Goal: Transaction & Acquisition: Obtain resource

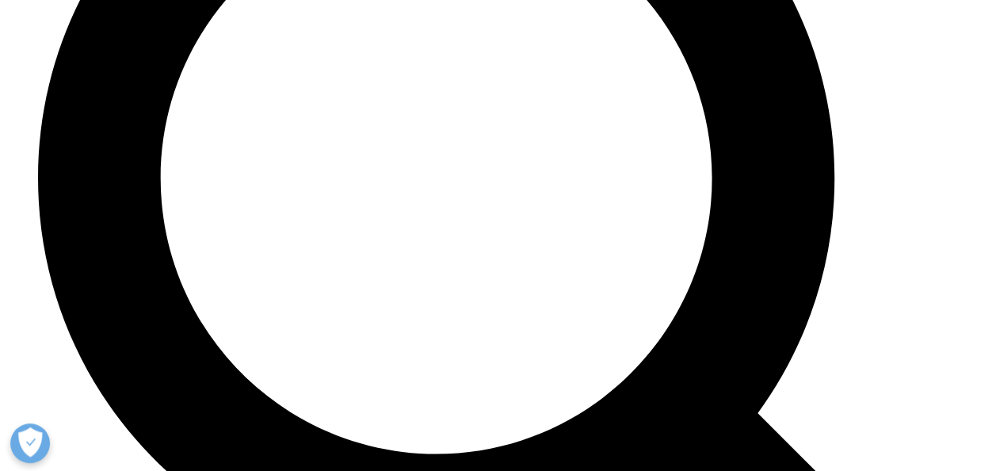
scroll to position [5819, 0]
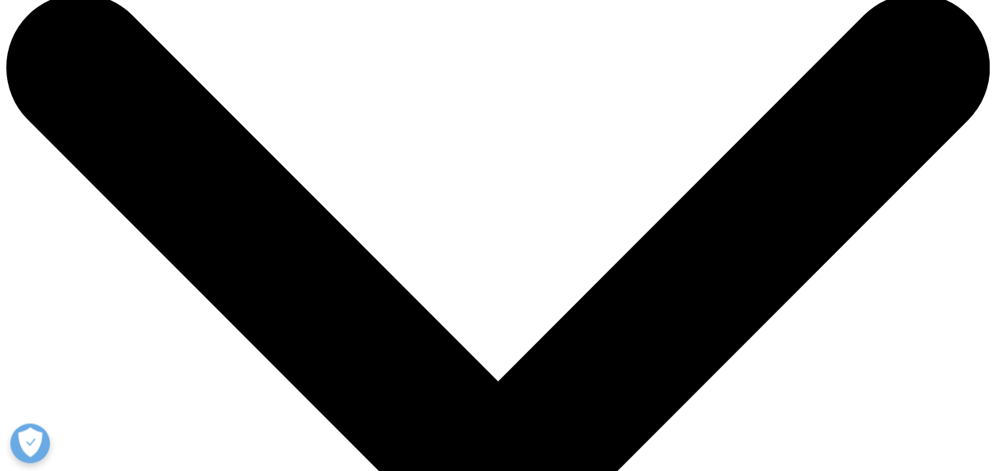
scroll to position [10, 0]
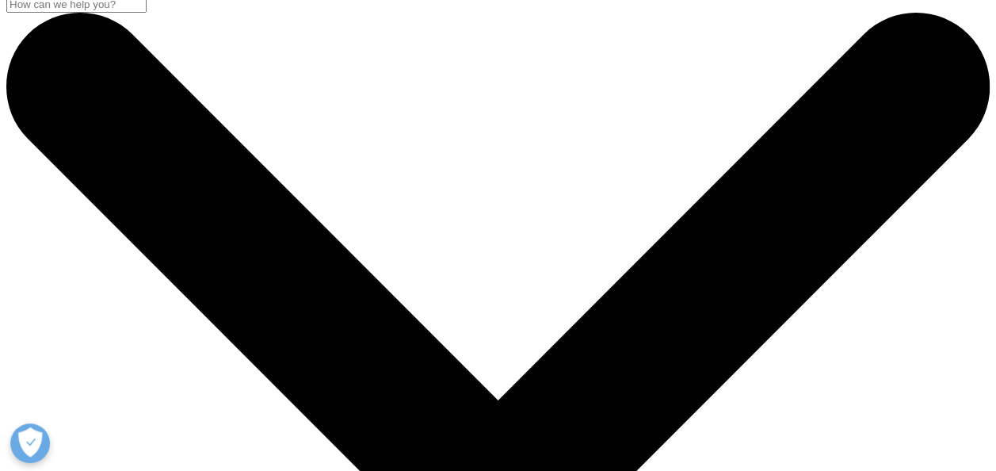
drag, startPoint x: 32, startPoint y: 187, endPoint x: 271, endPoint y: 422, distance: 335.2
drag, startPoint x: 271, startPoint y: 422, endPoint x: 237, endPoint y: 332, distance: 96.6
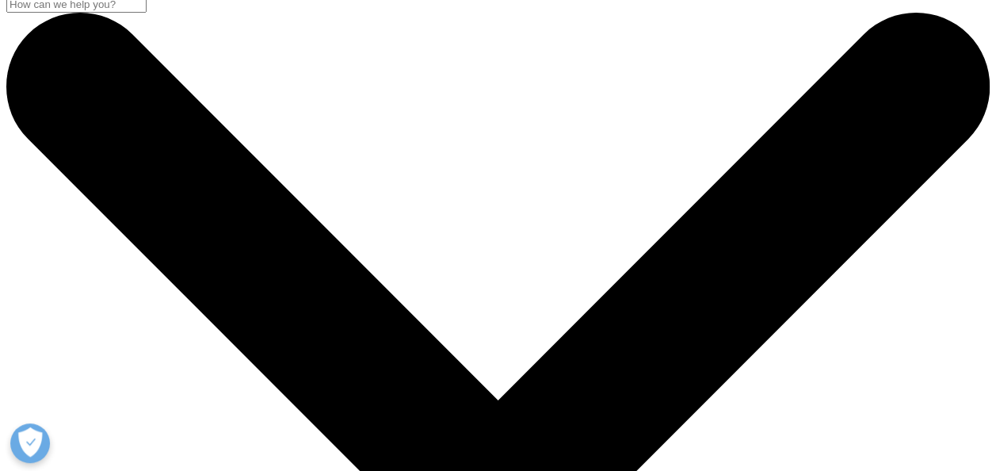
drag, startPoint x: 263, startPoint y: 390, endPoint x: 24, endPoint y: 212, distance: 298.0
copy div "Global Trends in R&D 2024: Activity, productivity, and enablers"
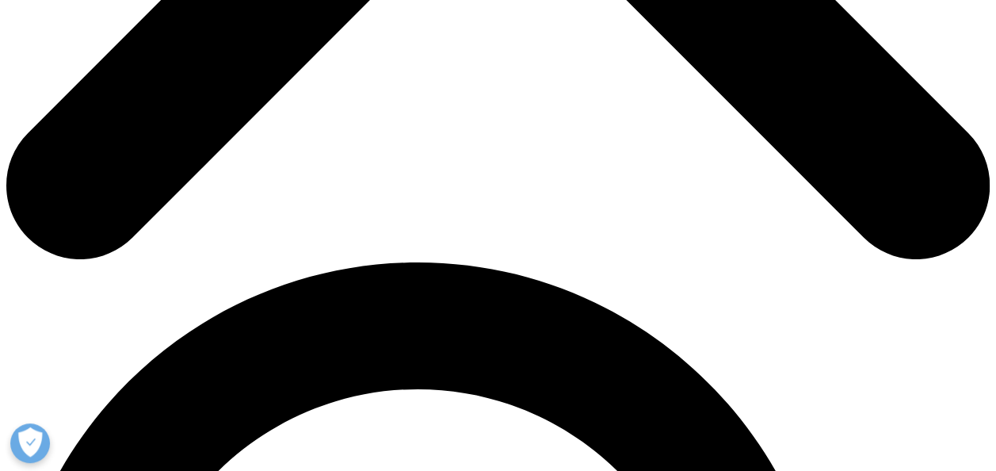
scroll to position [915, 0]
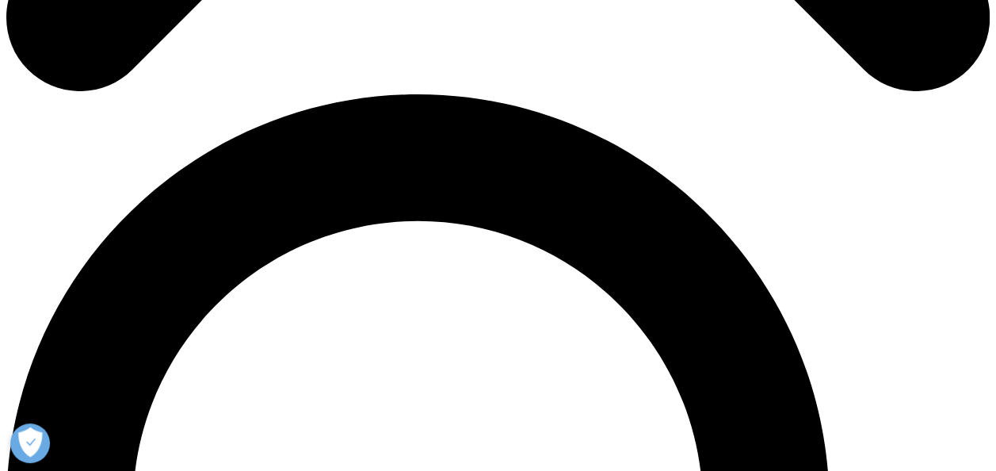
type input "Arpita"
type input "arpita.arpita@zs.com"
type input "ZS Associates"
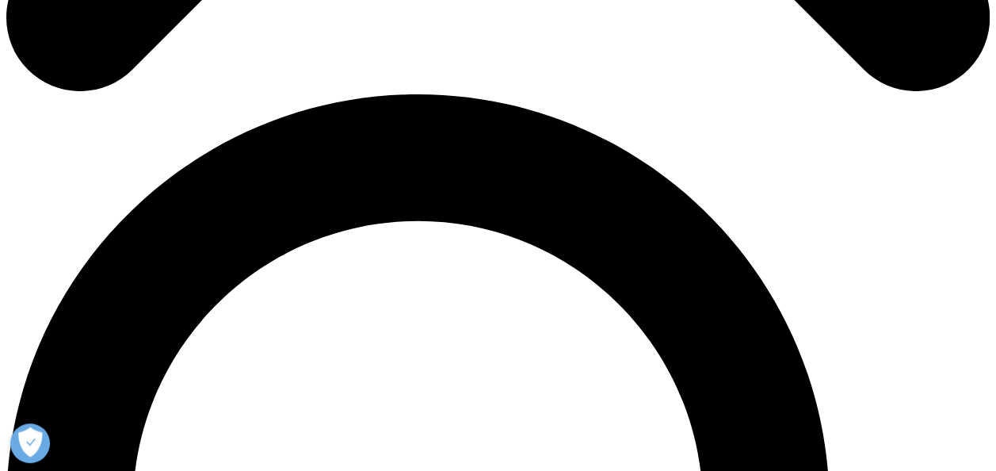
select select "[GEOGRAPHIC_DATA]"
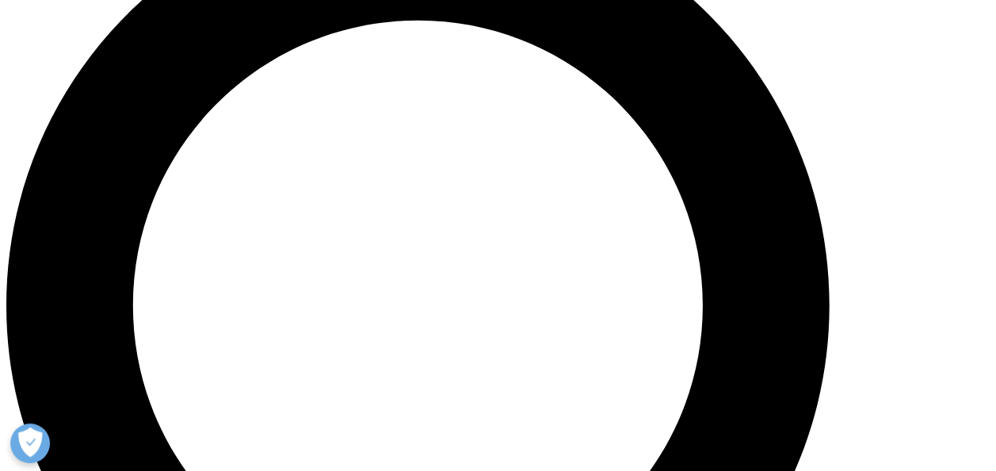
scroll to position [1118, 0]
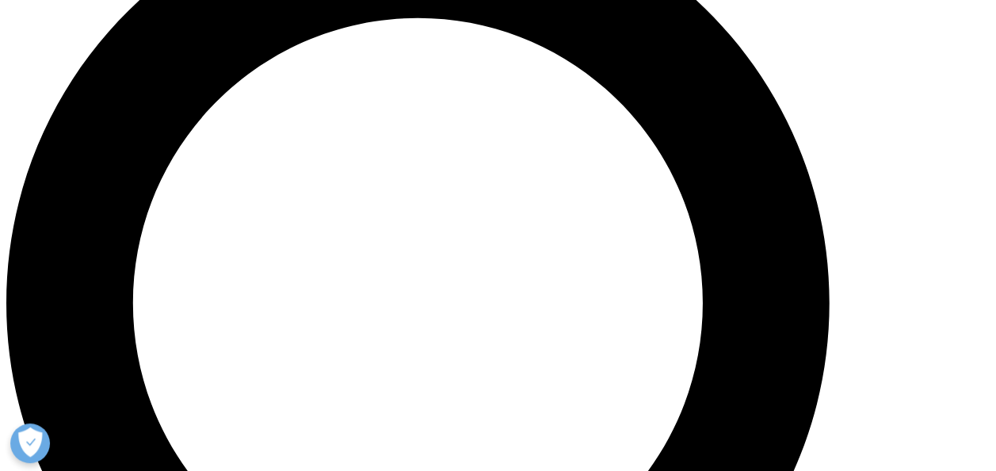
type input "Assocaite"
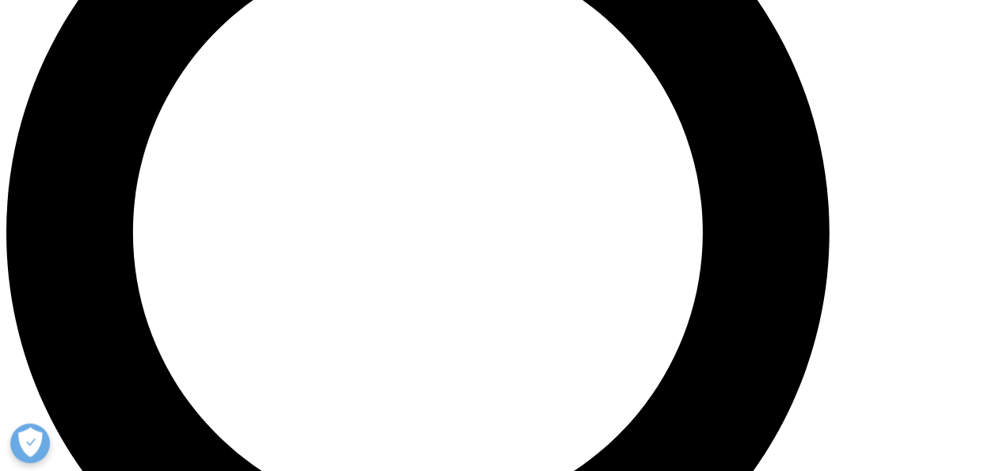
scroll to position [1190, 0]
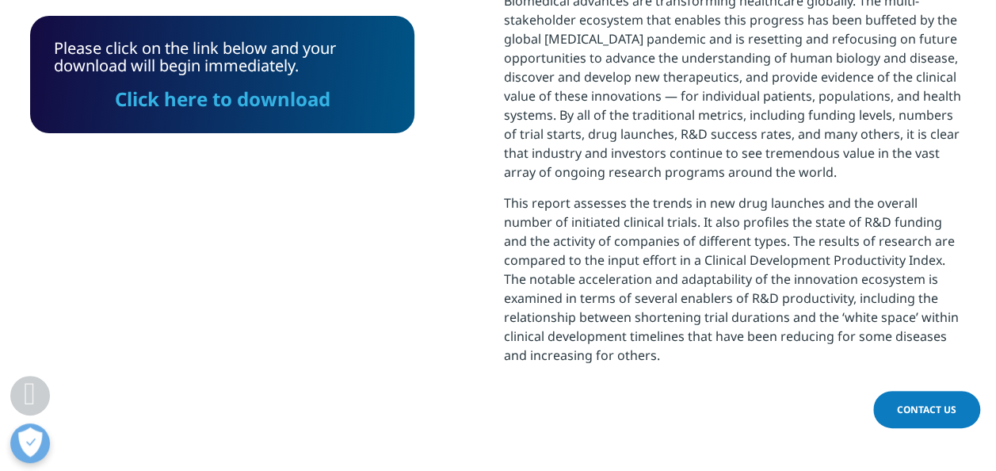
scroll to position [845, 0]
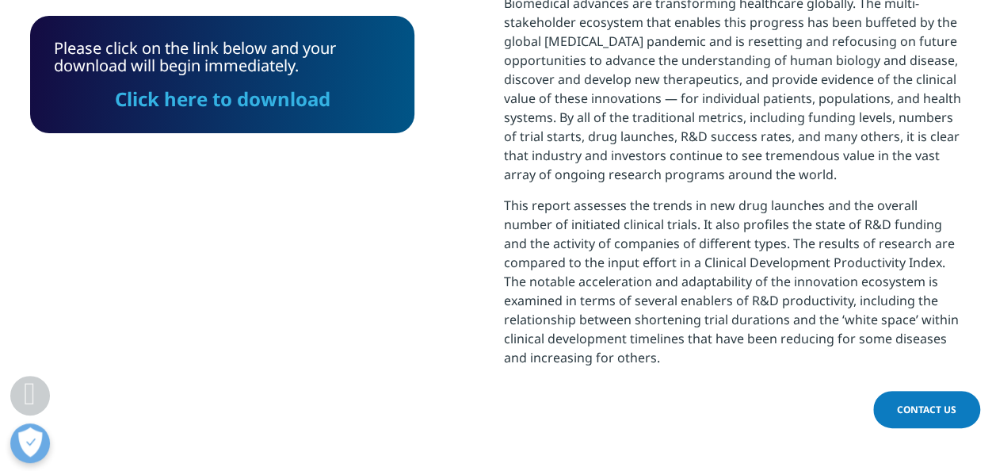
click at [231, 94] on link "Click here to download" at bounding box center [223, 99] width 216 height 26
